Goal: Task Accomplishment & Management: Manage account settings

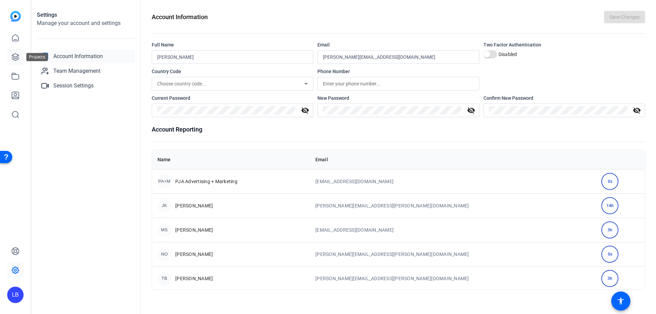
click at [15, 57] on icon at bounding box center [15, 57] width 8 height 8
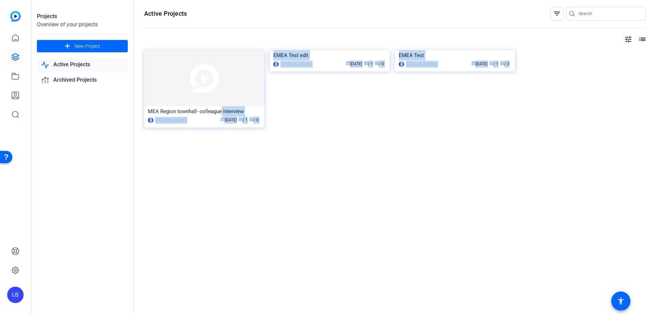
drag, startPoint x: 220, startPoint y: 111, endPoint x: 399, endPoint y: 238, distance: 220.0
click at [399, 243] on div "Active Projects filter_list tune list MEA Region townhall- colleague interview …" at bounding box center [395, 157] width 522 height 314
click at [403, 211] on div "Active Projects filter_list tune list MEA Region townhall- colleague interview …" at bounding box center [395, 157] width 522 height 314
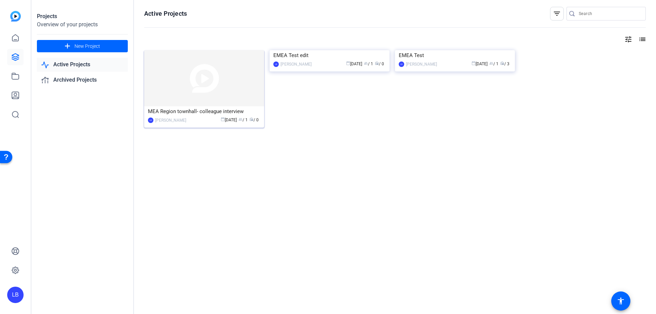
click at [209, 109] on div "MEA Region townhall- colleague interview" at bounding box center [204, 111] width 112 height 10
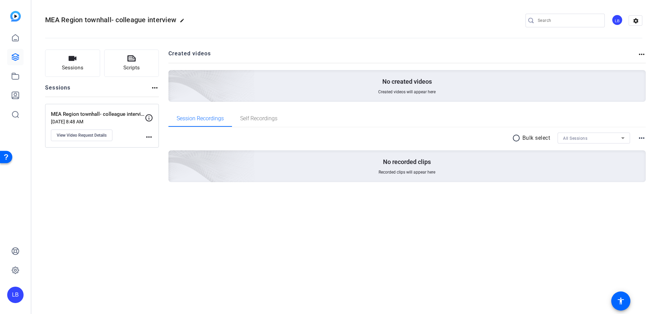
click at [149, 135] on mat-icon "more_horiz" at bounding box center [149, 137] width 8 height 8
click at [162, 196] on div at bounding box center [328, 157] width 656 height 314
click at [283, 278] on div "MEA Region townhall- colleague interview edit LB settings Sessions Scripts Sess…" at bounding box center [343, 157] width 624 height 314
